Goal: Information Seeking & Learning: Learn about a topic

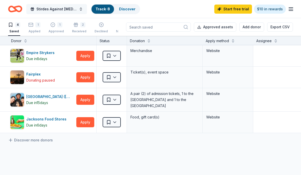
click at [45, 10] on span "Stirdes Against [MEDICAL_DATA], Second Annual Walk" at bounding box center [56, 9] width 40 height 6
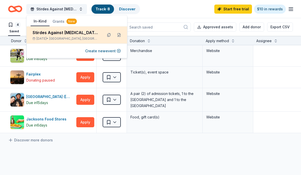
click at [46, 35] on div "Stirdes Against Cancer, Second Annual Walk Oct 26, 2025 • Thousand Oaks, CA" at bounding box center [66, 35] width 66 height 11
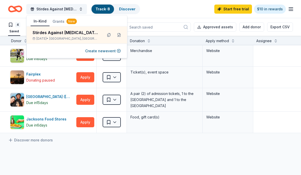
click at [291, 10] on icon "button" at bounding box center [291, 9] width 6 height 6
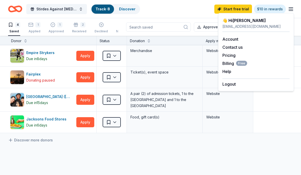
click at [239, 26] on div "ddcooper5@gmail.com" at bounding box center [256, 27] width 67 height 6
click at [155, 11] on div "Stirdes Against Cancer, Second Annual Walk Track · 8 Discover Start free trial …" at bounding box center [150, 9] width 285 height 12
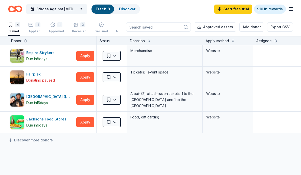
click at [104, 7] on link "Track · 8" at bounding box center [103, 9] width 14 height 4
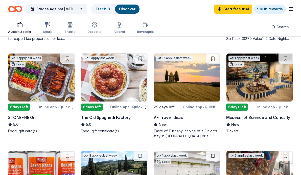
scroll to position [329, 0]
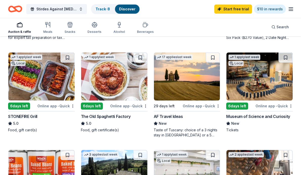
click at [234, 107] on div "6 days left" at bounding box center [238, 106] width 22 height 7
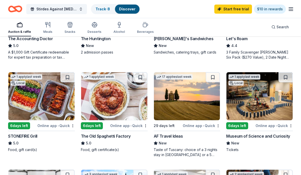
scroll to position [309, 0]
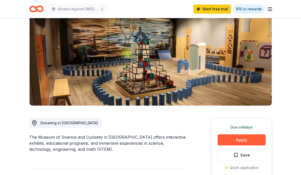
scroll to position [51, 0]
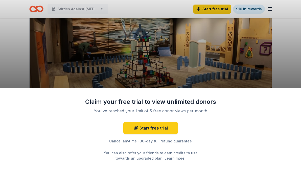
click at [231, 130] on div "Claim your free trial to view unlimited donors You've reached your limit of 5 f…" at bounding box center [150, 132] width 301 height 88
click at [236, 65] on div "Claim your free trial to view unlimited donors You've reached your limit of 5 f…" at bounding box center [150, 87] width 301 height 175
